Goal: Task Accomplishment & Management: Use online tool/utility

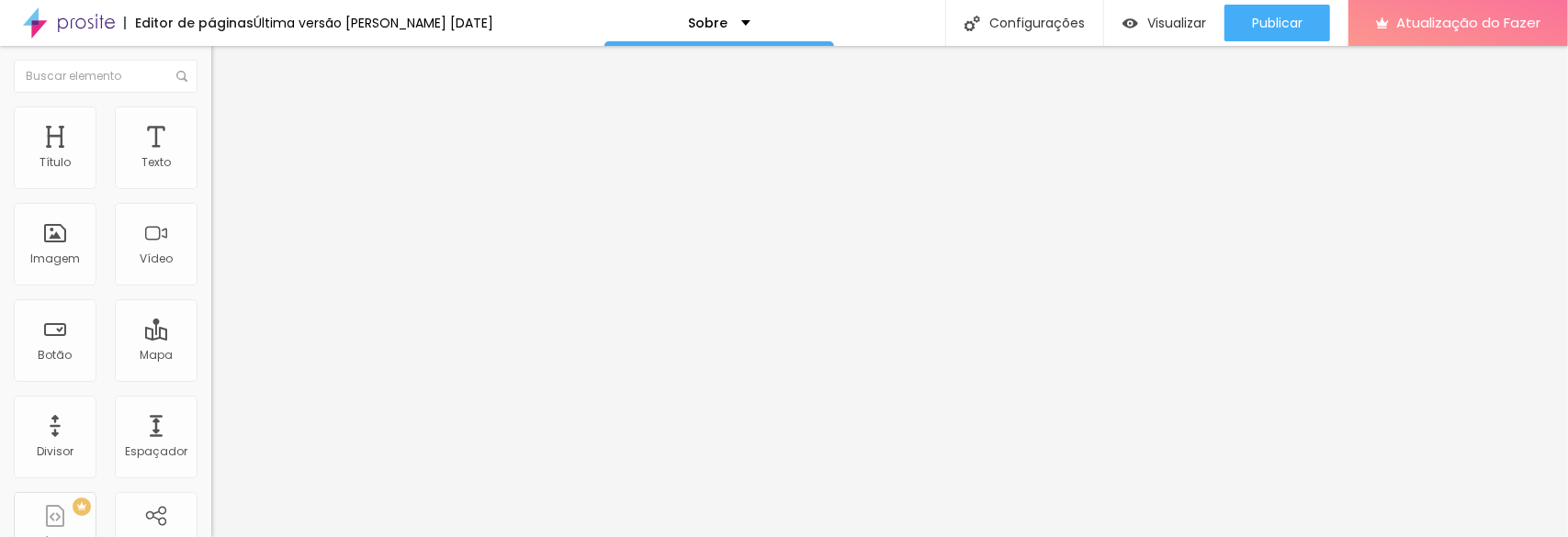
click at [211, 123] on li "Avançado" at bounding box center [317, 115] width 211 height 19
click at [211, 104] on img at bounding box center [220, 97] width 17 height 17
click at [225, 66] on img "button" at bounding box center [233, 68] width 15 height 15
click at [64, 156] on font "Título" at bounding box center [54, 161] width 31 height 16
click at [312, 154] on img at bounding box center [318, 149] width 11 height 11
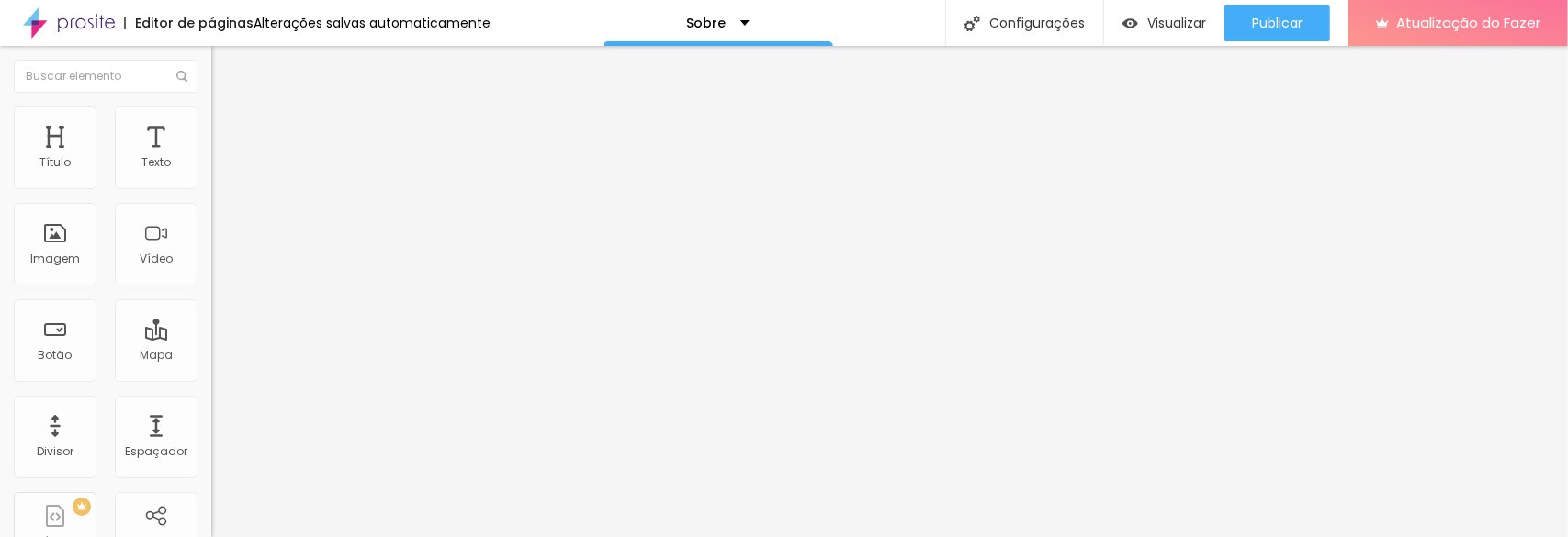
click at [223, 158] on font "Trocar imagem" at bounding box center [267, 150] width 89 height 16
click at [228, 124] on font "Estilo" at bounding box center [242, 118] width 28 height 16
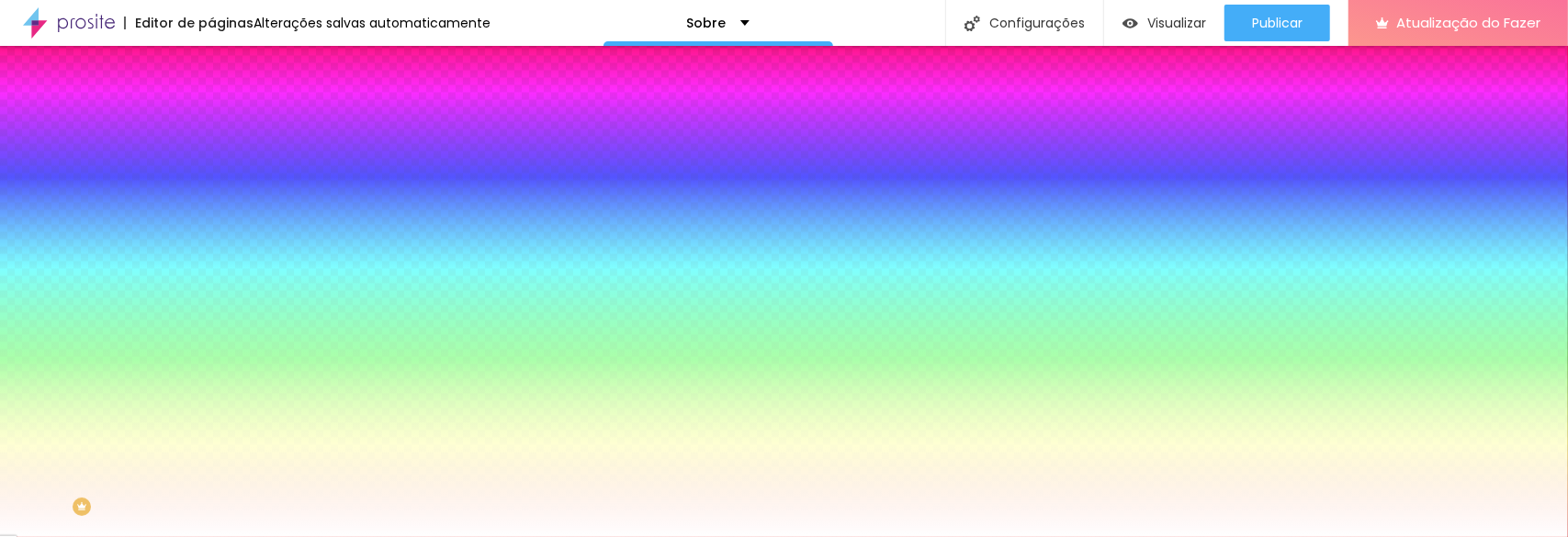
click at [211, 125] on li "Avançado" at bounding box center [317, 134] width 211 height 19
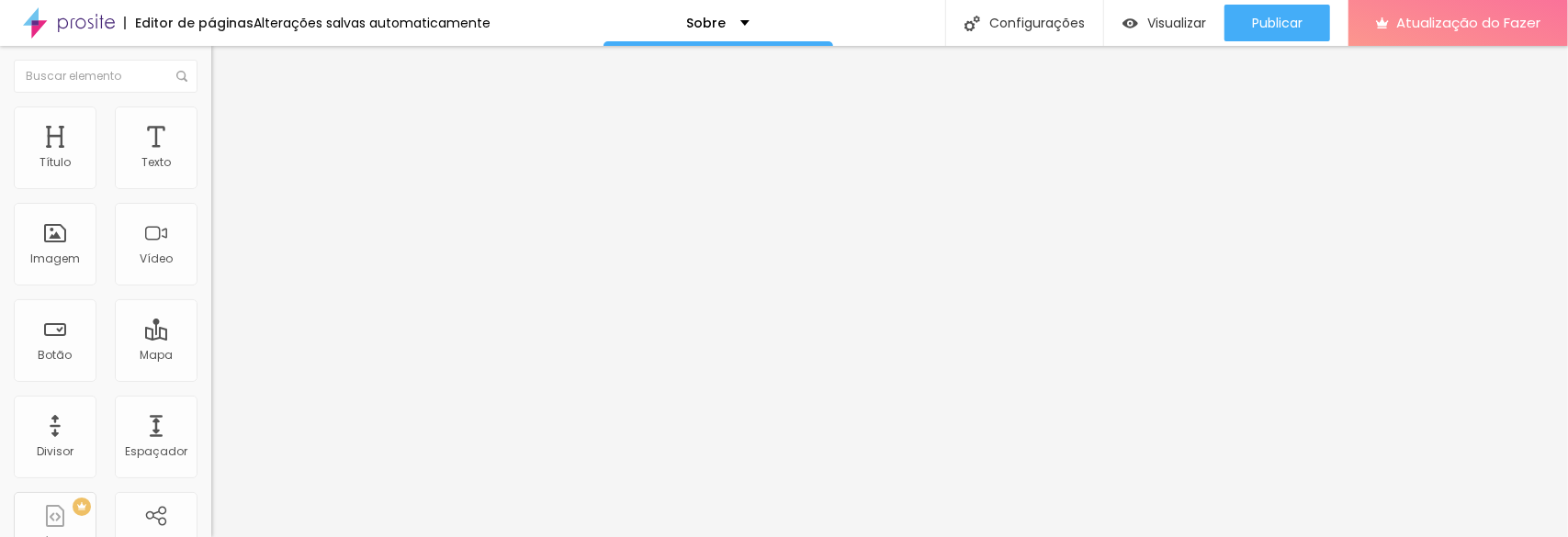
click at [211, 106] on li "Conteúdo" at bounding box center [317, 98] width 211 height 19
click at [225, 67] on img "button" at bounding box center [233, 68] width 15 height 15
click at [211, 368] on font "Instagram" at bounding box center [241, 376] width 61 height 16
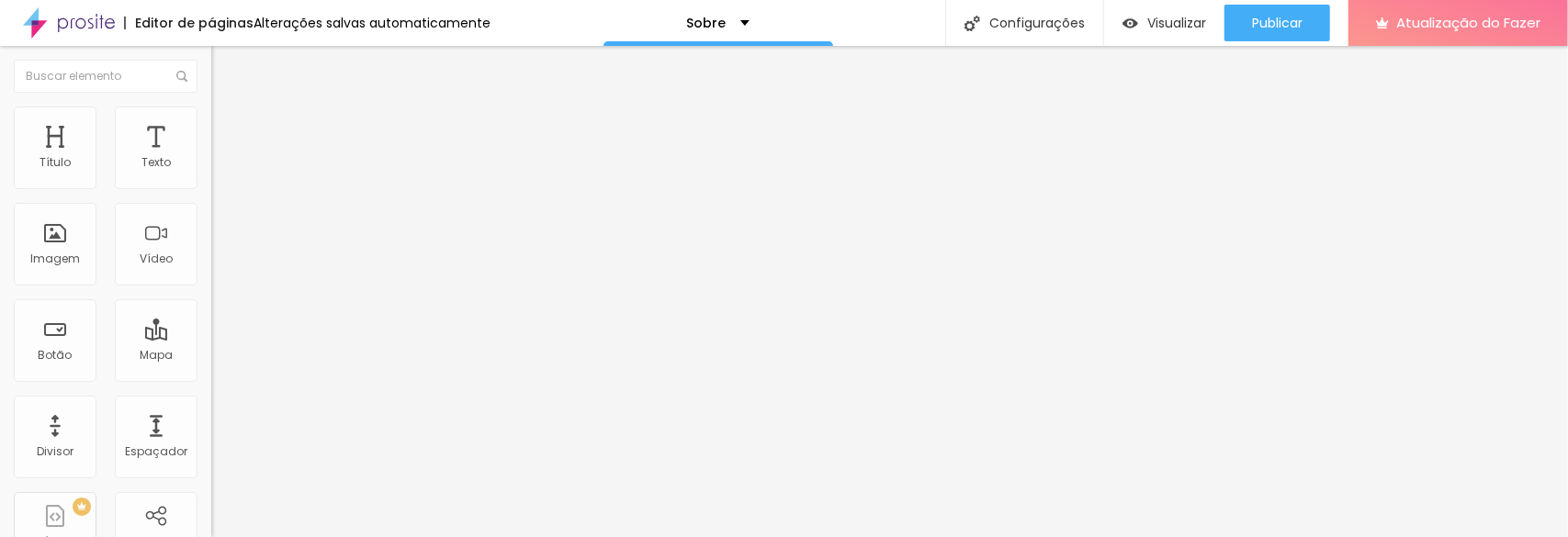
paste input "https://www.instagram.com/drykraujo/"
type input "https://www.instagram.com/drykraujo/"
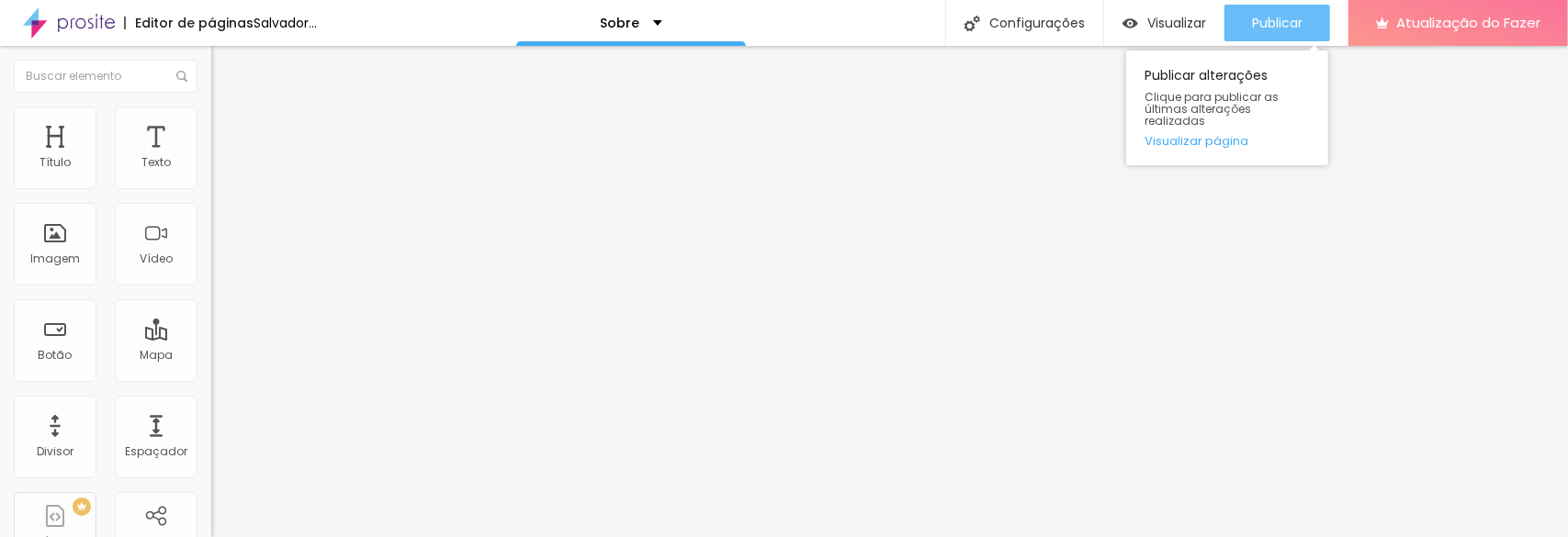
click at [1272, 21] on font "Publicar" at bounding box center [1278, 23] width 51 height 19
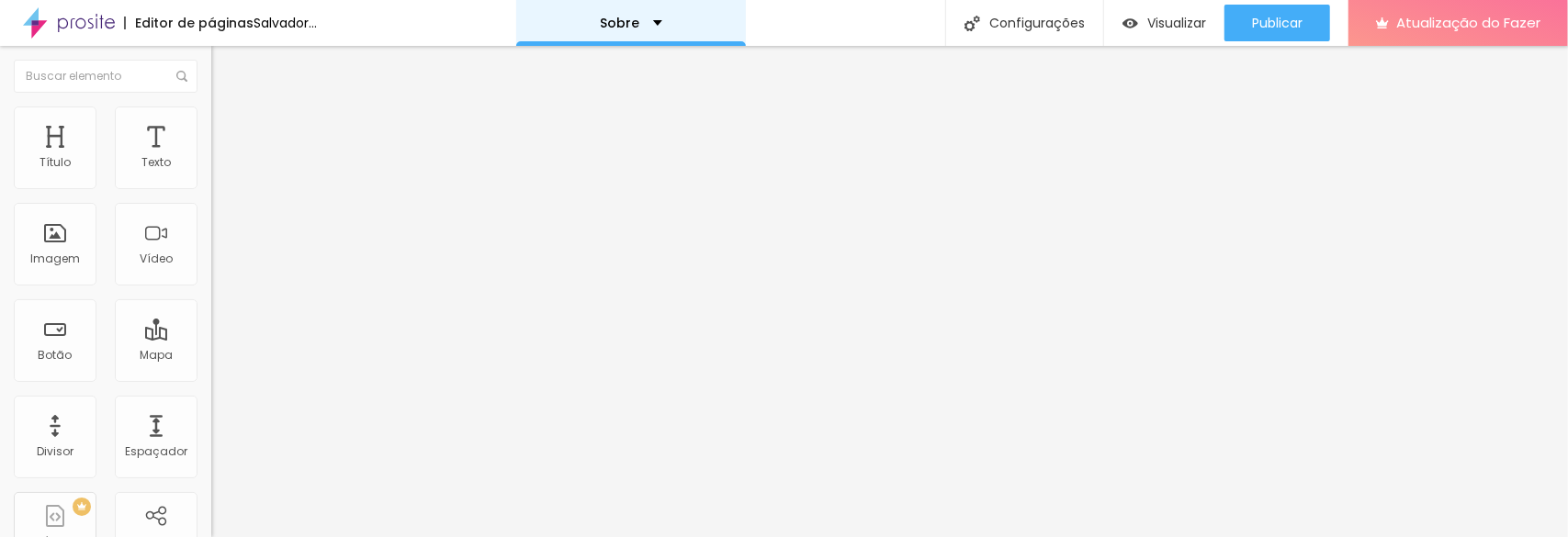
click at [640, 21] on font "Sobre" at bounding box center [620, 23] width 39 height 19
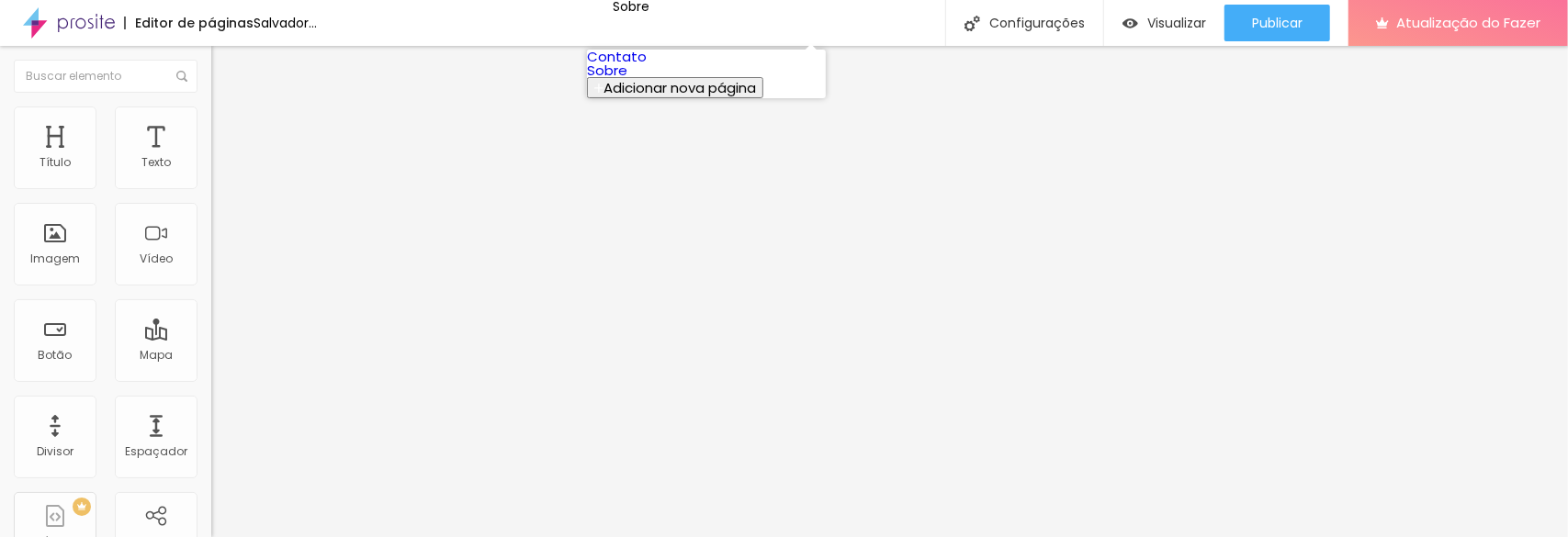
click at [628, 80] on link "Sobre" at bounding box center [607, 70] width 40 height 20
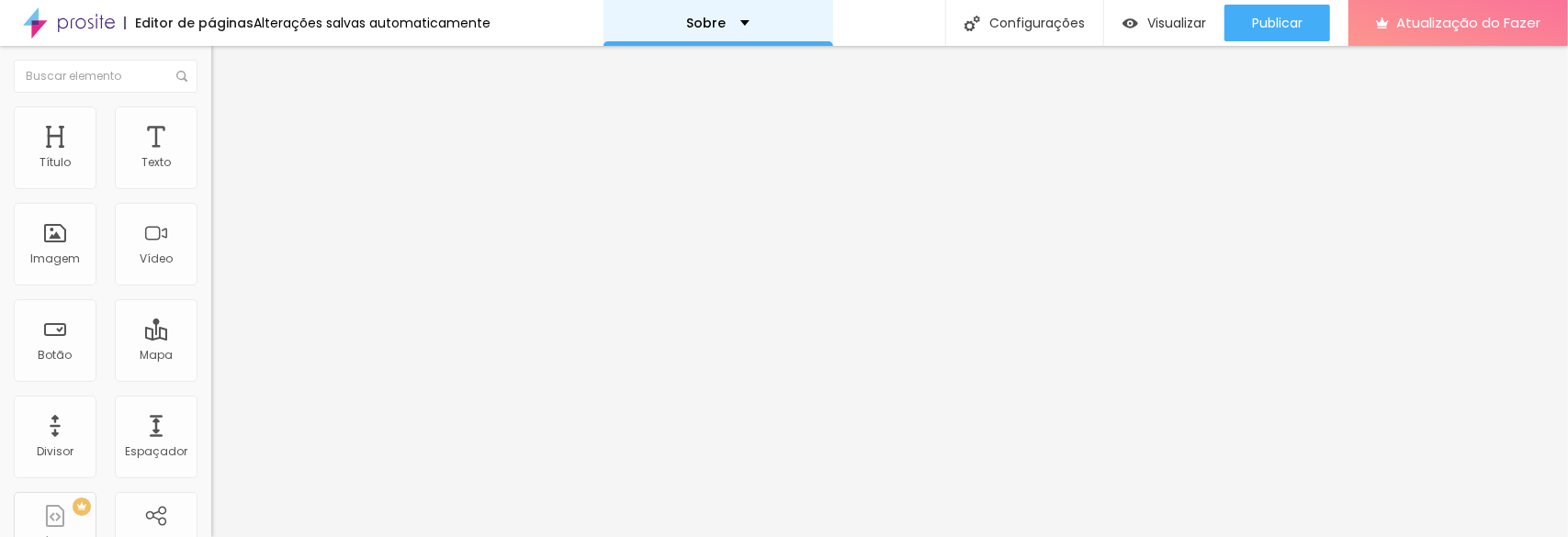
click at [717, 25] on font "Sobre" at bounding box center [707, 23] width 39 height 19
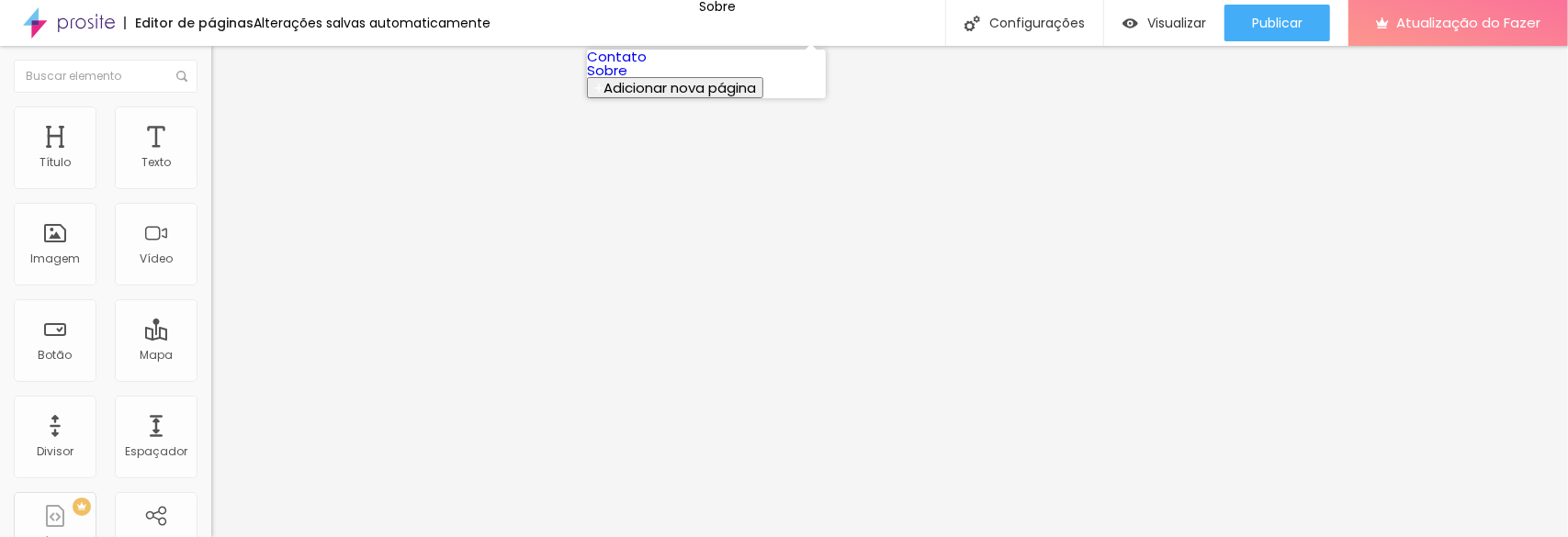
click at [647, 66] on link "Contato" at bounding box center [617, 56] width 60 height 20
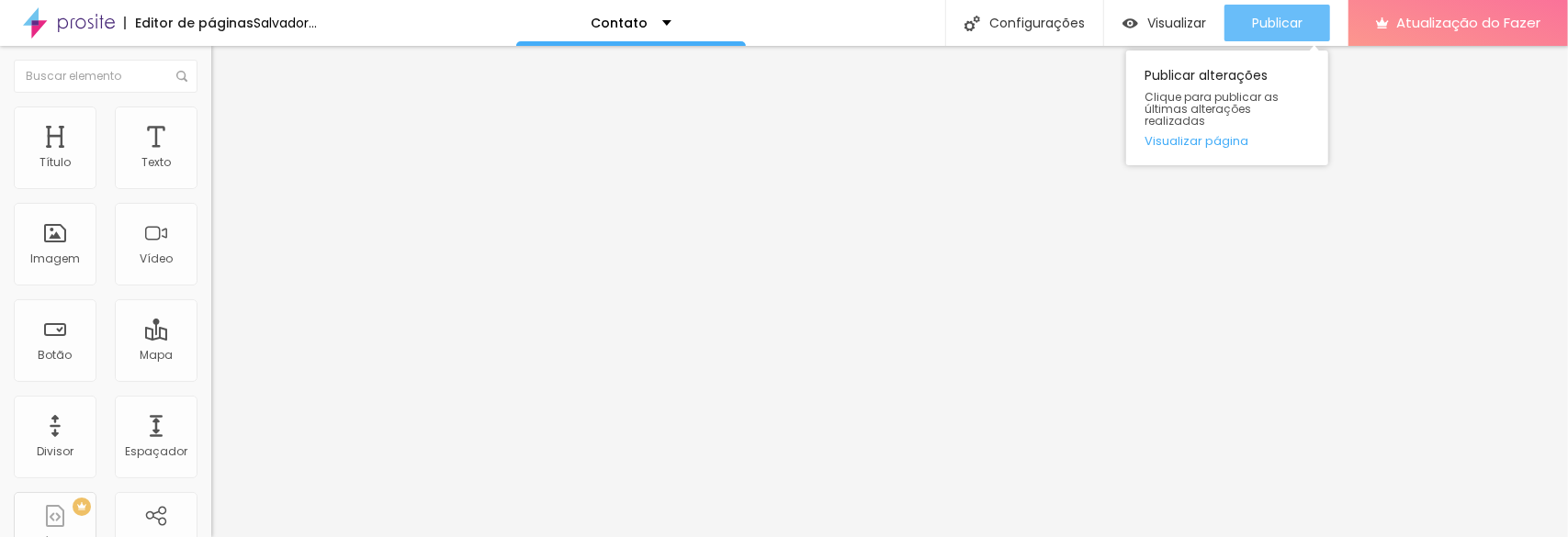
click at [1288, 22] on font "Publicar" at bounding box center [1278, 23] width 51 height 19
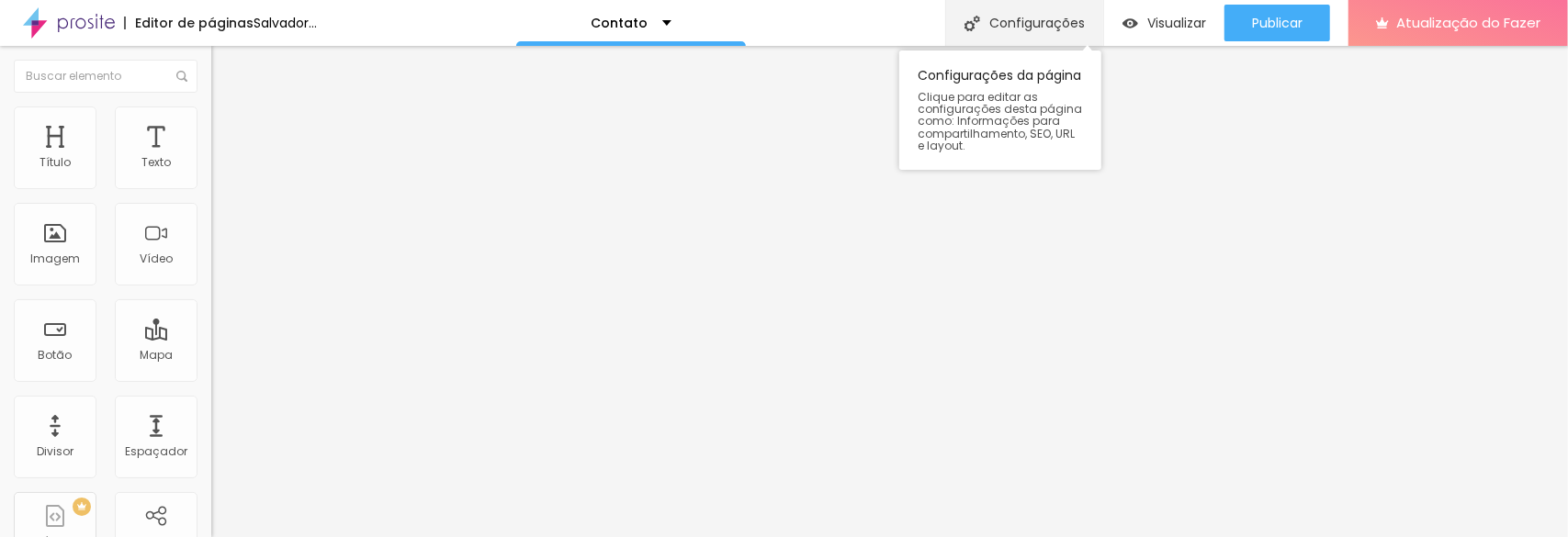
click at [1016, 21] on font "Configurações" at bounding box center [1037, 23] width 96 height 19
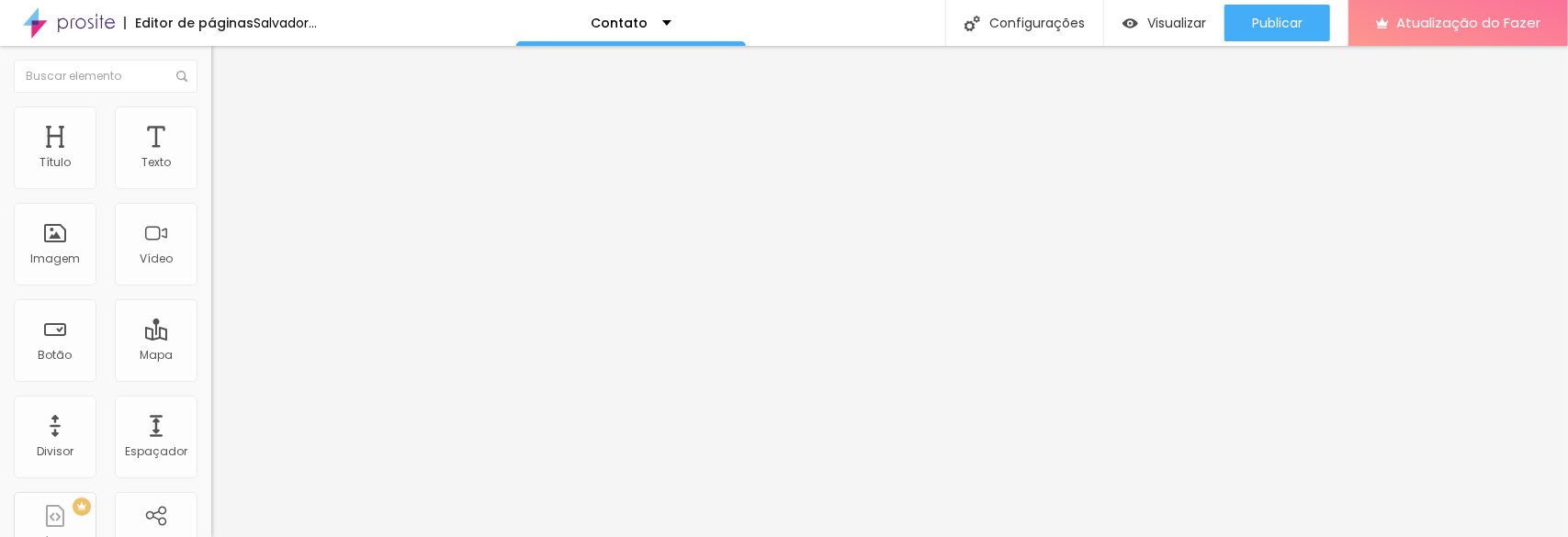
click at [211, 186] on img at bounding box center [217, 192] width 11 height 11
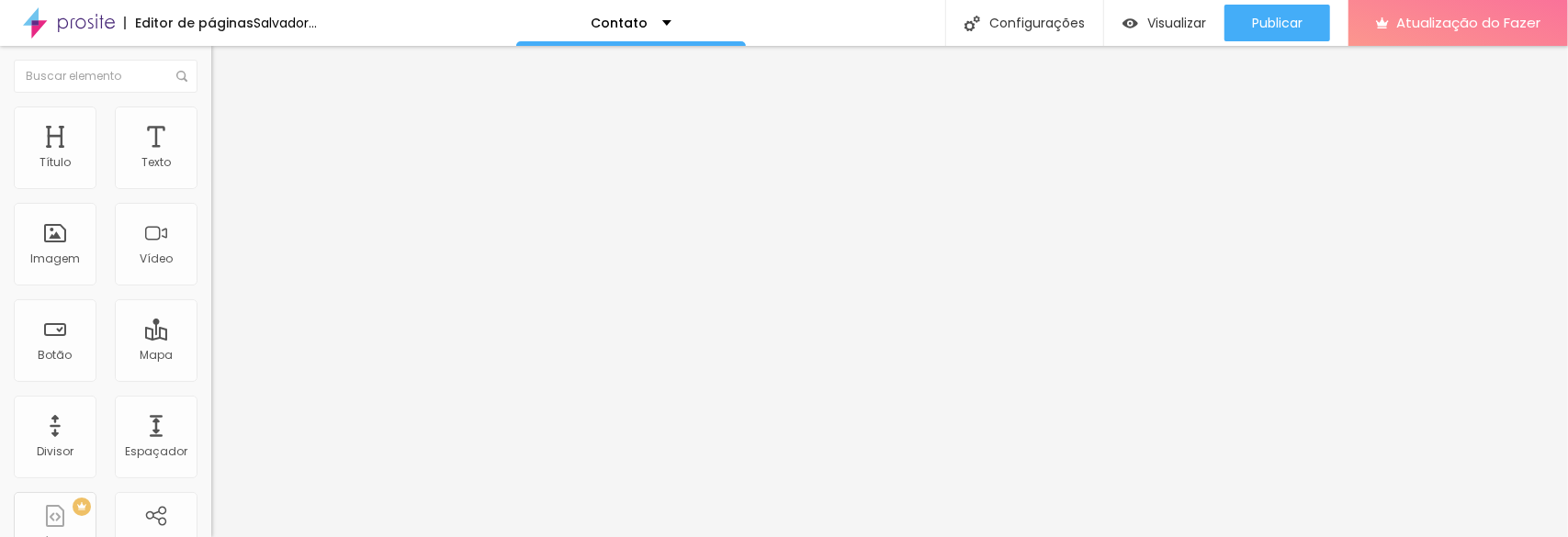
drag, startPoint x: 629, startPoint y: 299, endPoint x: 495, endPoint y: 282, distance: 135.1
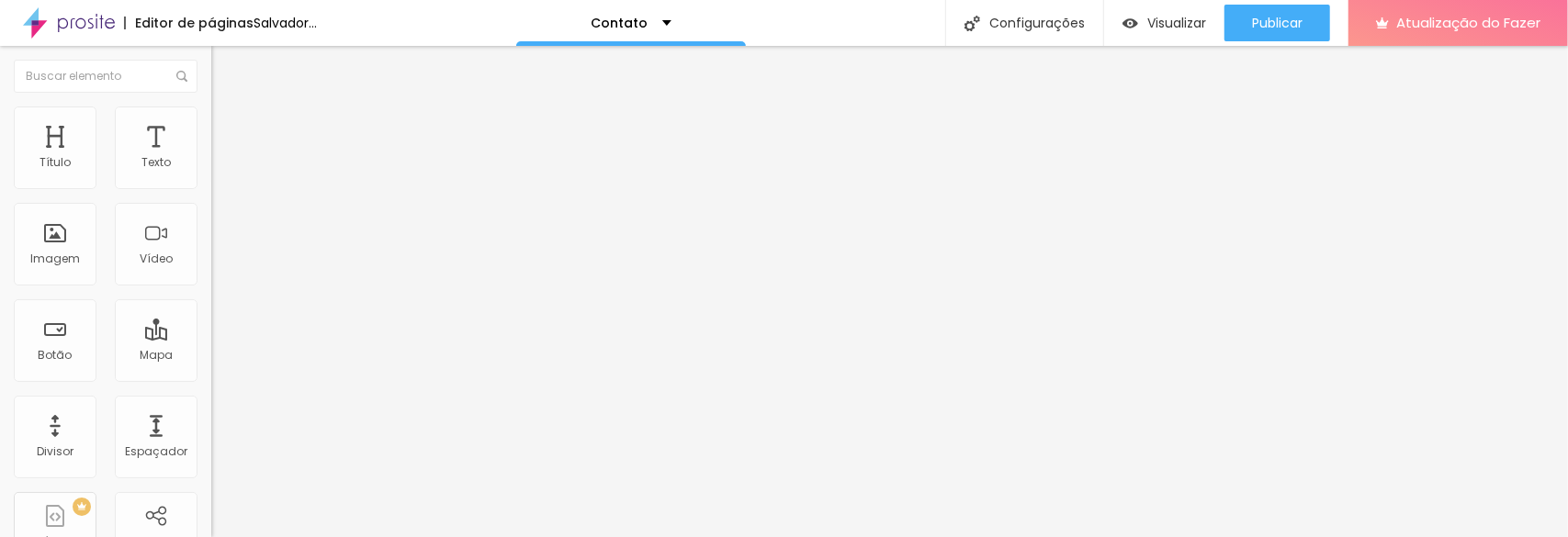
click at [225, 61] on img "button" at bounding box center [233, 68] width 15 height 15
click at [101, 21] on img at bounding box center [69, 23] width 92 height 46
